Goal: Task Accomplishment & Management: Complete application form

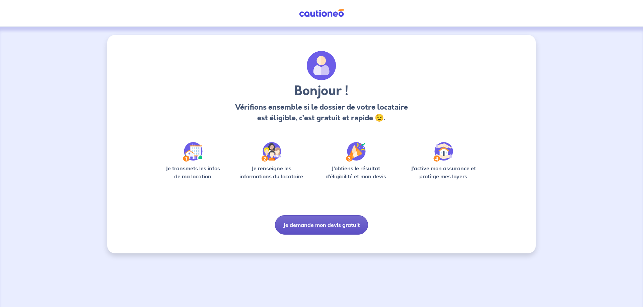
click at [291, 224] on button "Je demande mon devis gratuit" at bounding box center [321, 224] width 93 height 19
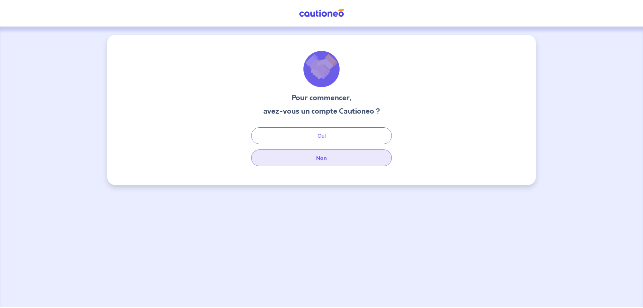
click at [306, 163] on button "Non" at bounding box center [321, 157] width 141 height 17
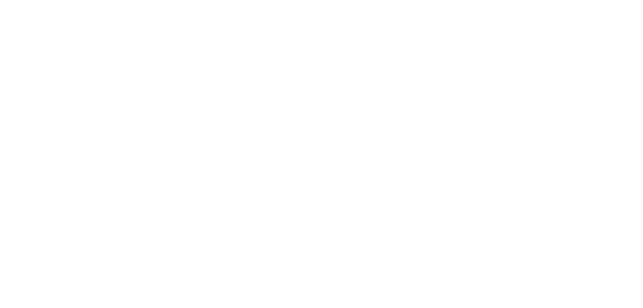
select select "FR"
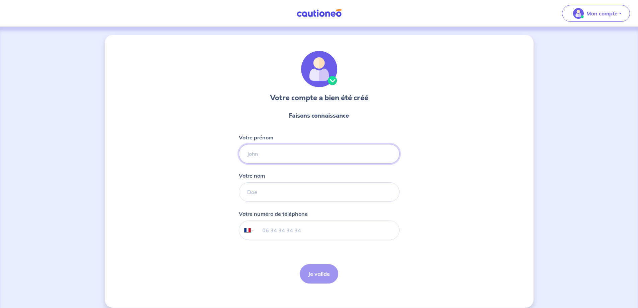
click at [309, 155] on input "Votre prénom" at bounding box center [319, 153] width 161 height 19
type input "[PERSON_NAME]"
type input "Lenoble"
type input "06 20 27 03 96"
click at [318, 269] on button "Je valide" at bounding box center [319, 273] width 38 height 19
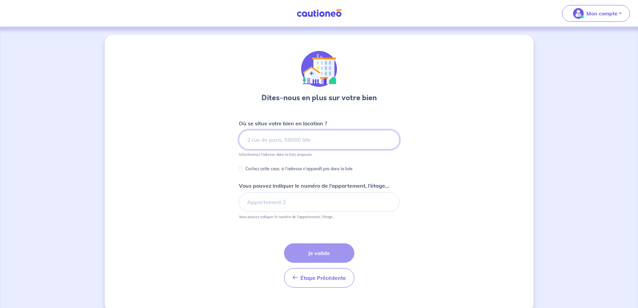
click at [257, 138] on input at bounding box center [319, 139] width 161 height 19
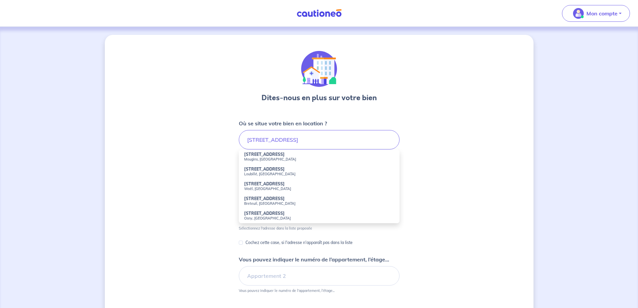
click at [276, 156] on strong "[STREET_ADDRESS]" at bounding box center [264, 154] width 40 height 5
type input "[STREET_ADDRESS]"
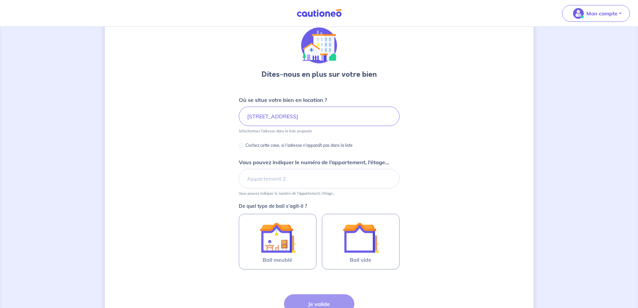
scroll to position [33, 0]
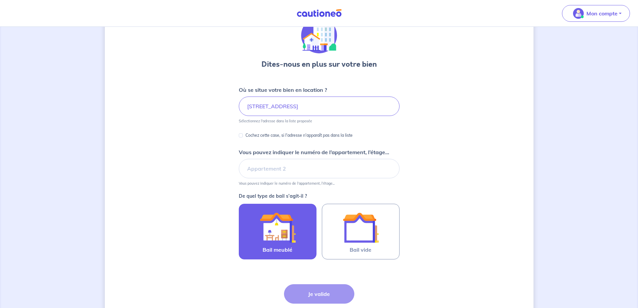
click at [281, 226] on img at bounding box center [277, 227] width 36 height 36
click at [0, 0] on input "Bail meublé" at bounding box center [0, 0] width 0 height 0
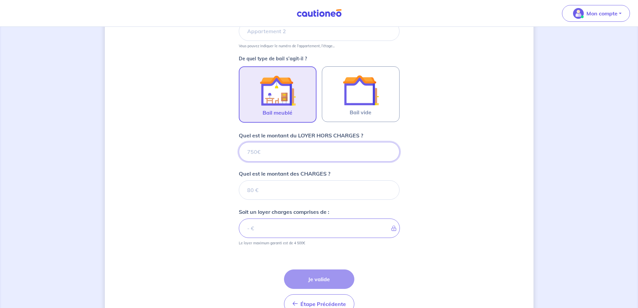
scroll to position [209, 0]
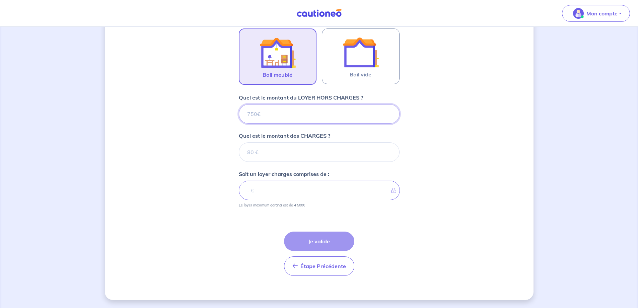
click at [267, 116] on input "Quel est le montant du LOYER HORS CHARGES ?" at bounding box center [319, 113] width 161 height 19
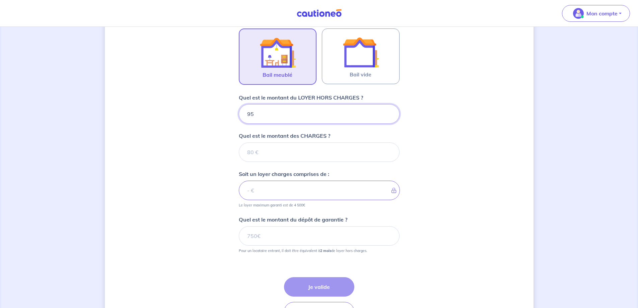
type input "950"
click at [260, 146] on input "Quel est le montant des CHARGES ?" at bounding box center [319, 151] width 161 height 19
type input "150"
type input "1100"
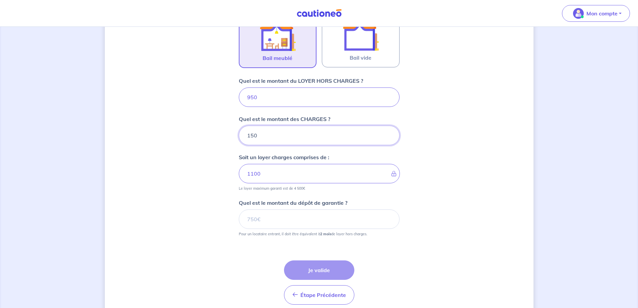
scroll to position [242, 0]
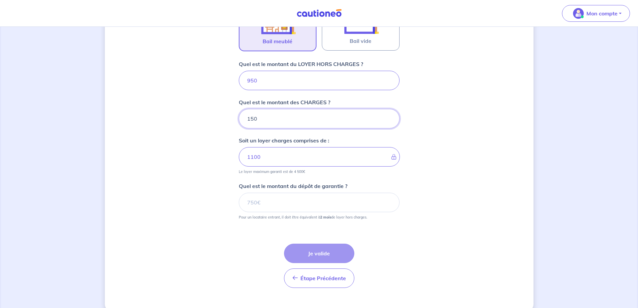
type input "150"
click at [265, 204] on input "Quel est le montant du dépôt de garantie ?" at bounding box center [319, 201] width 161 height 19
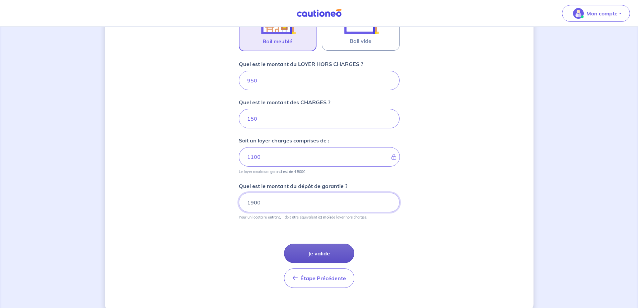
type input "1900"
click at [319, 248] on button "Je valide" at bounding box center [319, 252] width 70 height 19
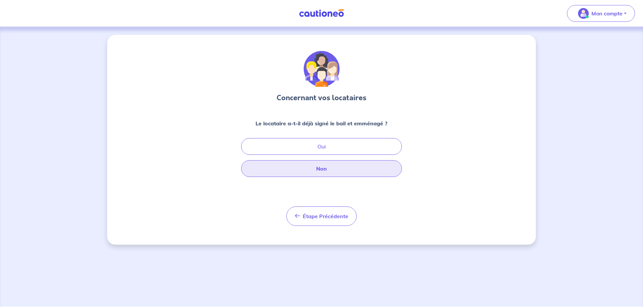
click at [275, 170] on button "Non" at bounding box center [321, 168] width 161 height 17
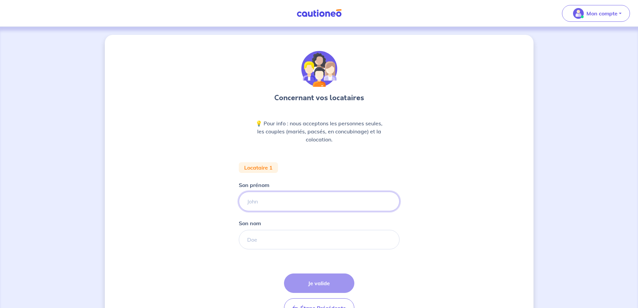
click at [278, 195] on input "Son prénom" at bounding box center [319, 200] width 161 height 19
type input "m"
type input "Maxence"
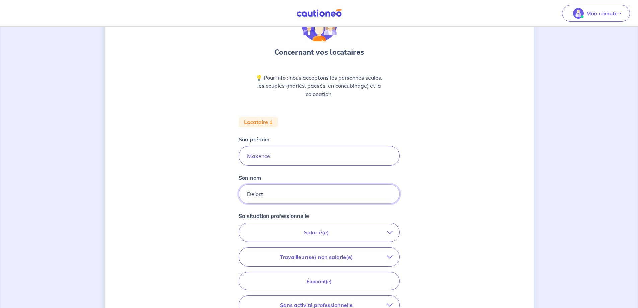
scroll to position [134, 0]
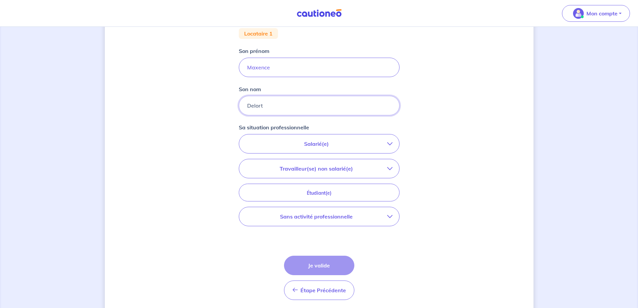
type input "Delort"
click at [308, 142] on p "Salarié(e)" at bounding box center [316, 144] width 141 height 8
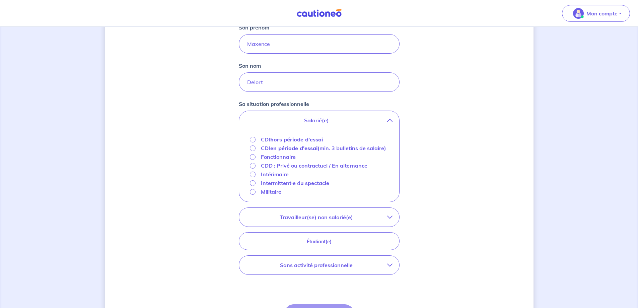
scroll to position [167, 0]
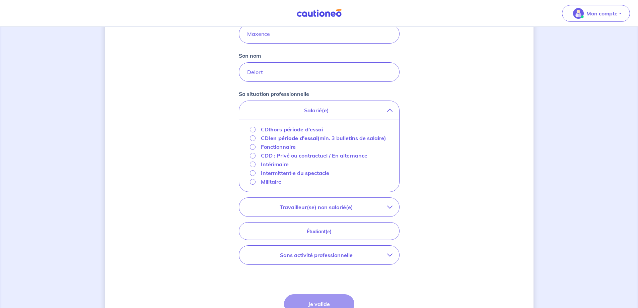
click at [324, 209] on button "Travailleur(se) non salarié(e)" at bounding box center [319, 206] width 160 height 19
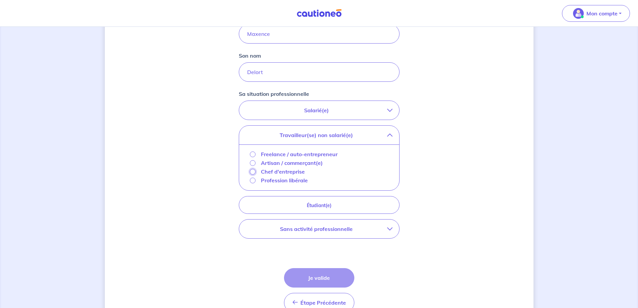
click at [253, 172] on input "Chef d'entreprise" at bounding box center [253, 172] width 6 height 6
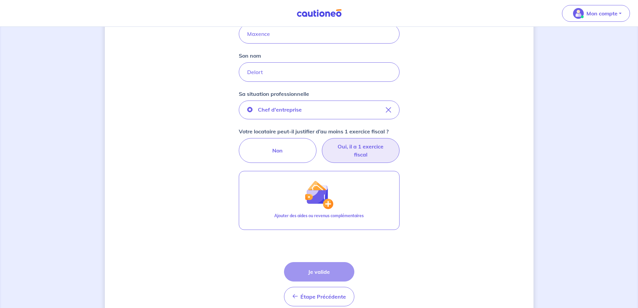
click at [361, 151] on label "Oui, il a 1 exercice fiscal" at bounding box center [361, 150] width 78 height 25
click at [321, 142] on input "Oui, il a 1 exercice fiscal" at bounding box center [319, 140] width 4 height 4
radio input "true"
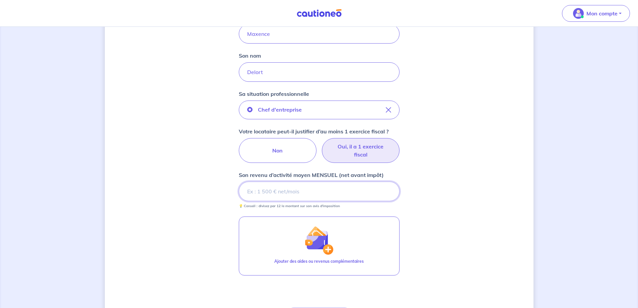
click at [269, 192] on input "Son revenu d’activité moyen MENSUEL (net avant impôt)" at bounding box center [319, 190] width 161 height 19
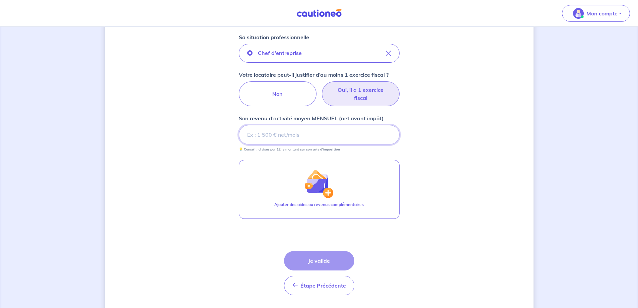
scroll to position [234, 0]
